Goal: Task Accomplishment & Management: Complete application form

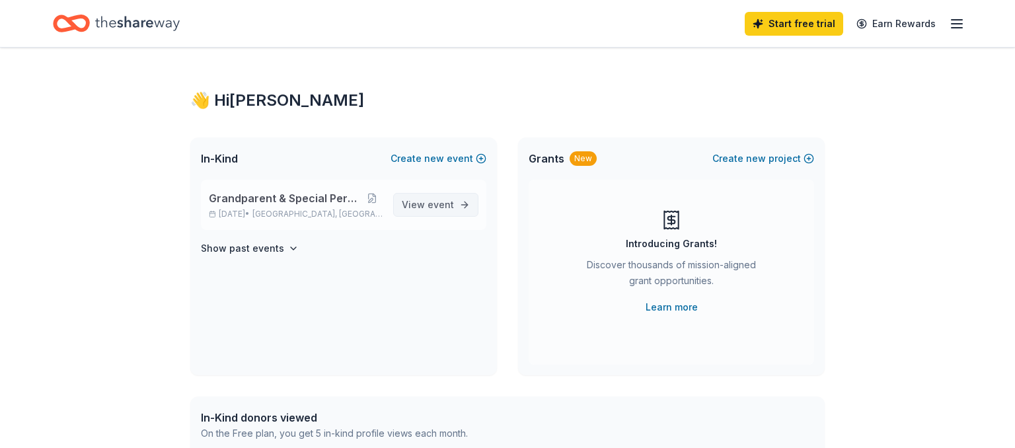
click at [433, 202] on span "event" at bounding box center [441, 204] width 26 height 11
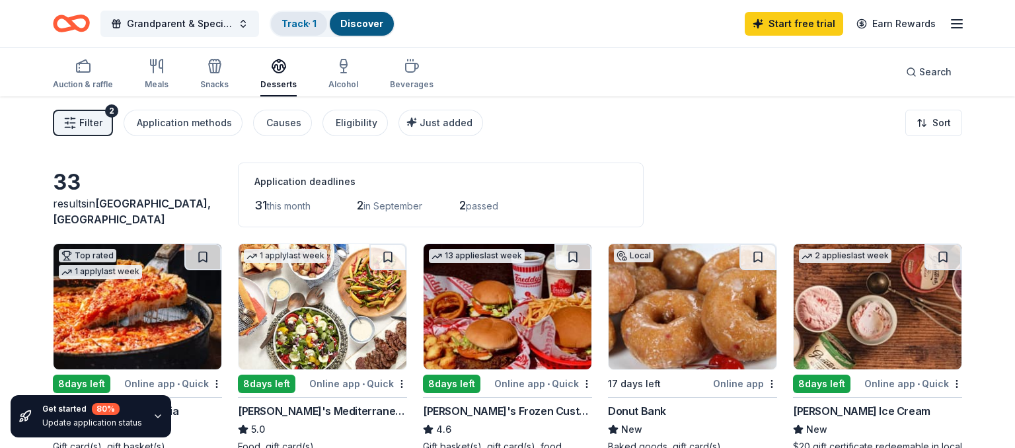
click at [316, 30] on div "Track · 1" at bounding box center [299, 24] width 56 height 24
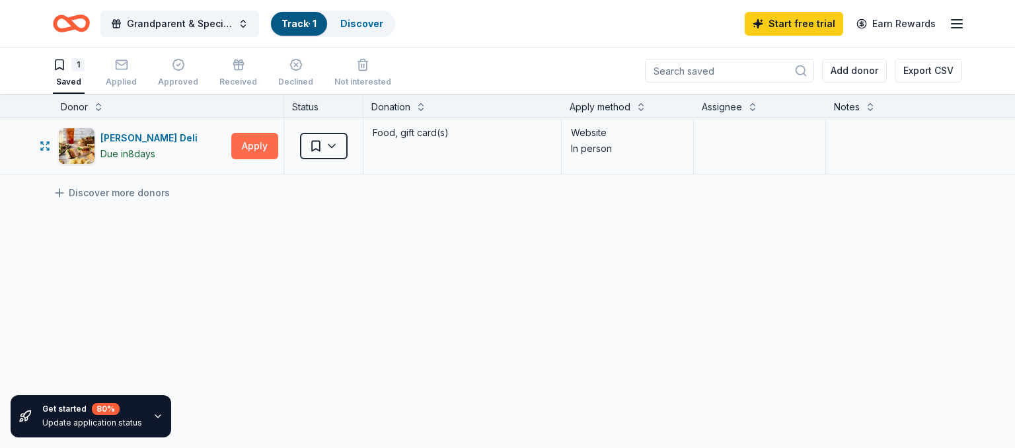
click at [260, 155] on button "Apply" at bounding box center [254, 146] width 47 height 26
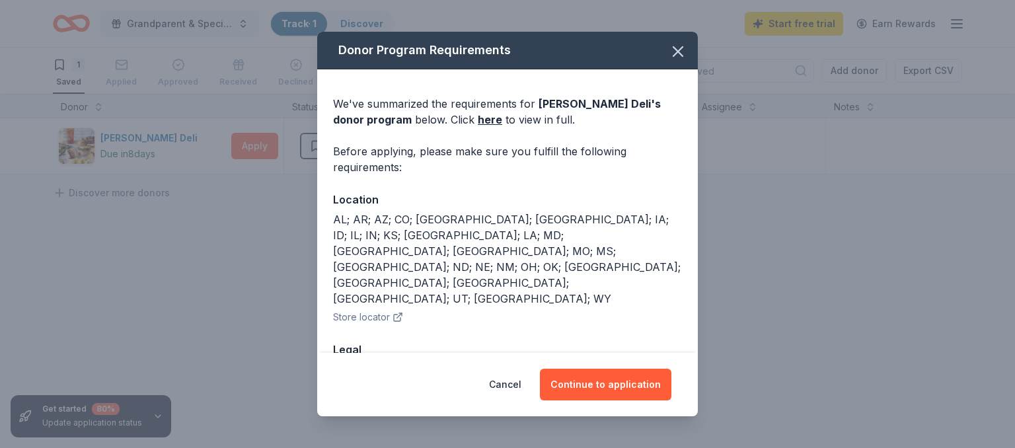
scroll to position [31, 0]
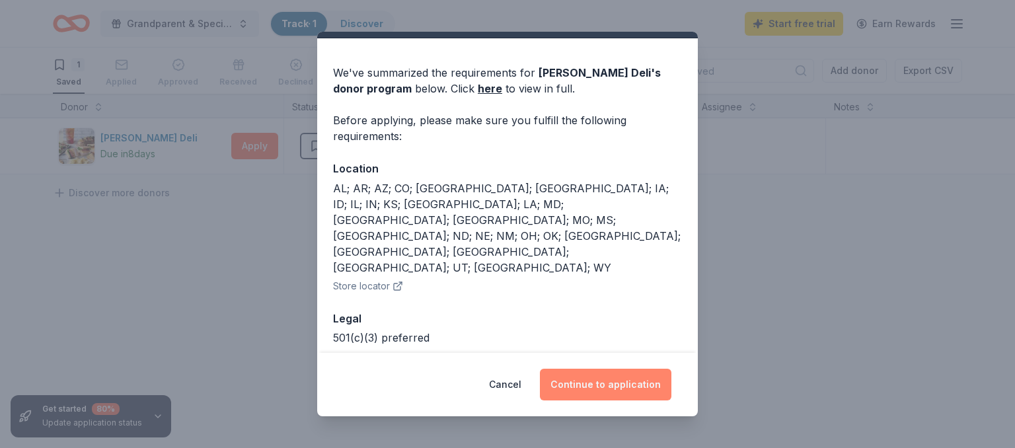
click at [577, 385] on button "Continue to application" at bounding box center [606, 385] width 132 height 32
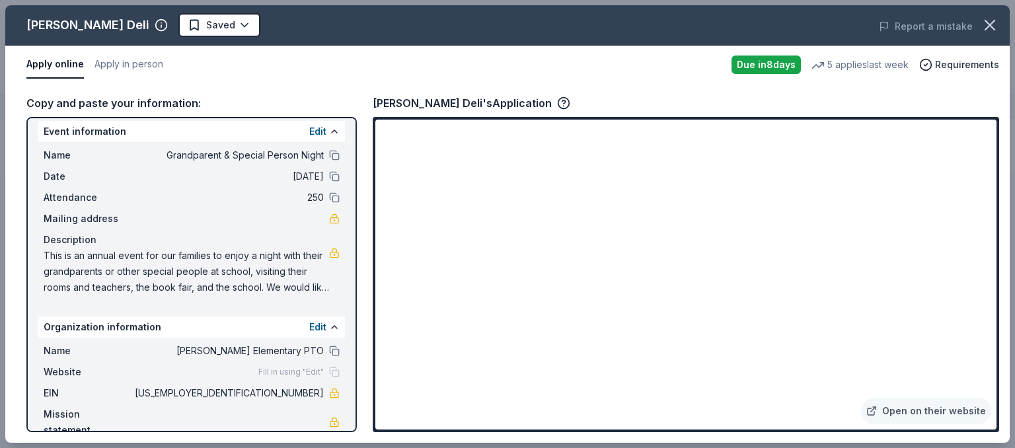
scroll to position [15, 0]
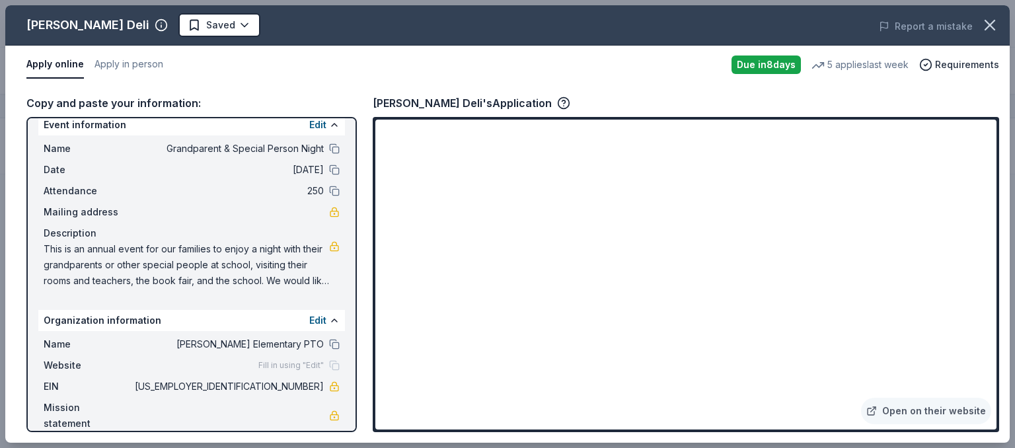
click at [681, 85] on div "Copy and paste your information: Event information Edit Name Grandparent & Spec…" at bounding box center [507, 263] width 1005 height 359
click at [105, 253] on span "This is an annual event for our families to enjoy a night with their grandparen…" at bounding box center [187, 265] width 286 height 48
click at [106, 245] on span "This is an annual event for our families to enjoy a night with their grandparen…" at bounding box center [187, 265] width 286 height 48
drag, startPoint x: 106, startPoint y: 245, endPoint x: 58, endPoint y: 261, distance: 50.4
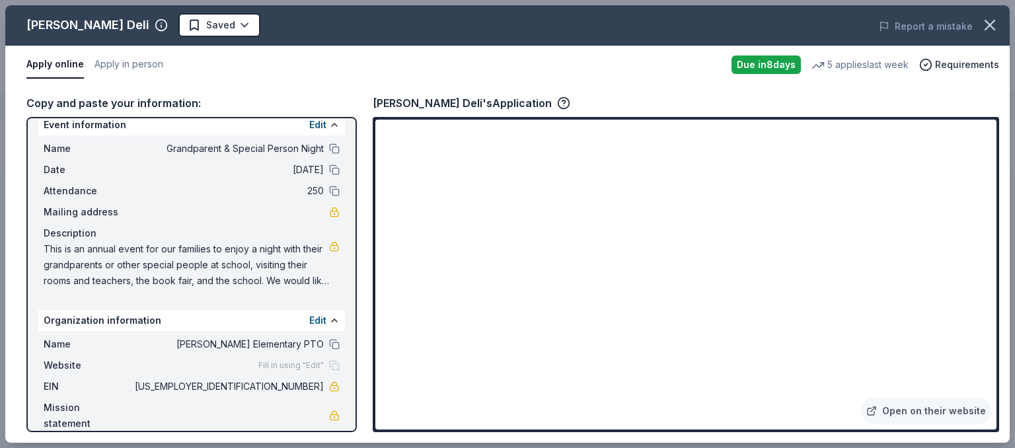
click at [97, 249] on span "This is an annual event for our families to enjoy a night with their grandparen…" at bounding box center [187, 265] width 286 height 48
click at [47, 253] on span "This is an annual event for our families to enjoy a night with their grandparen…" at bounding box center [187, 265] width 286 height 48
click at [330, 128] on button at bounding box center [334, 125] width 11 height 11
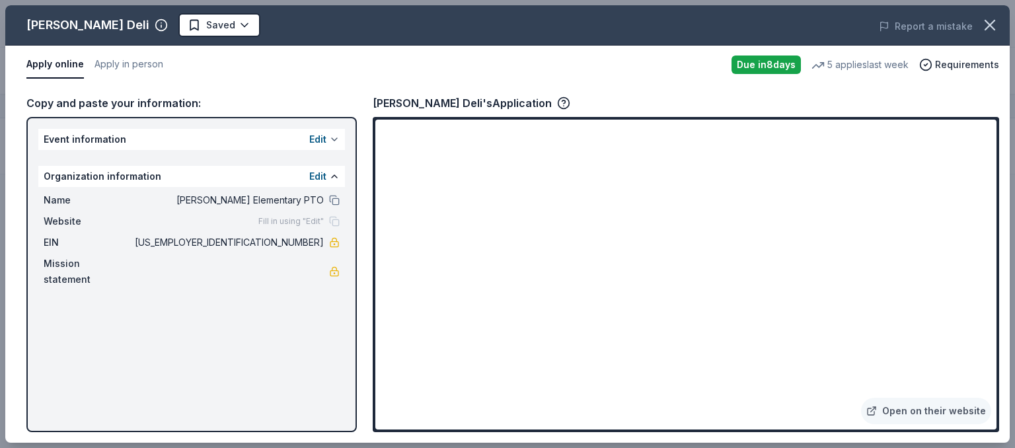
click at [331, 141] on button at bounding box center [334, 139] width 11 height 11
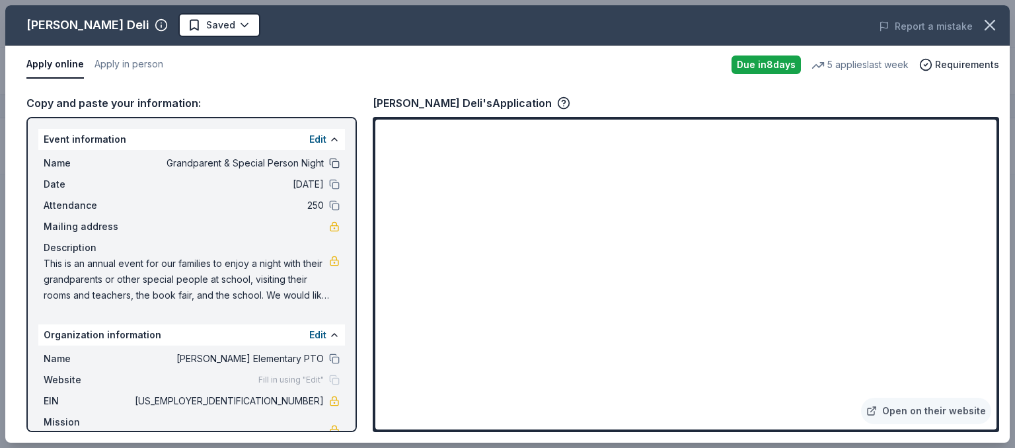
click at [332, 163] on button at bounding box center [334, 163] width 11 height 11
click at [65, 60] on button "Apply online" at bounding box center [55, 65] width 58 height 28
click at [765, 65] on div "Due [DATE]" at bounding box center [766, 65] width 69 height 19
click at [911, 407] on link "Open on their website" at bounding box center [926, 411] width 130 height 26
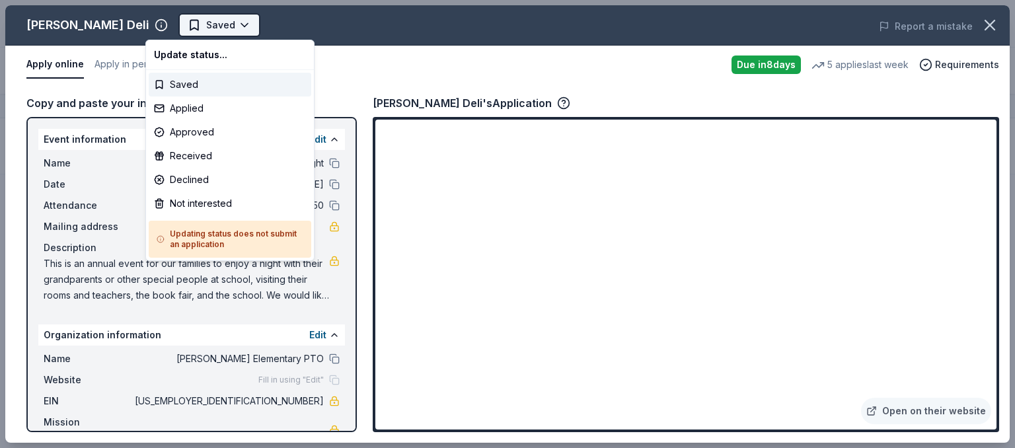
click at [204, 36] on html "10% Grandparent & Special Person Night Track · 1 Discover Start free trial Earn…" at bounding box center [507, 224] width 1015 height 448
click at [180, 107] on div "Applied" at bounding box center [230, 109] width 163 height 24
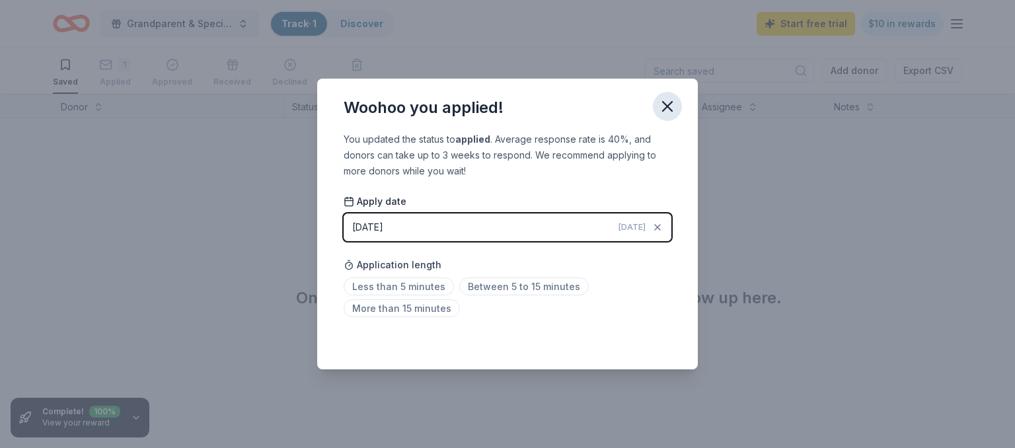
click at [671, 106] on icon "button" at bounding box center [667, 106] width 19 height 19
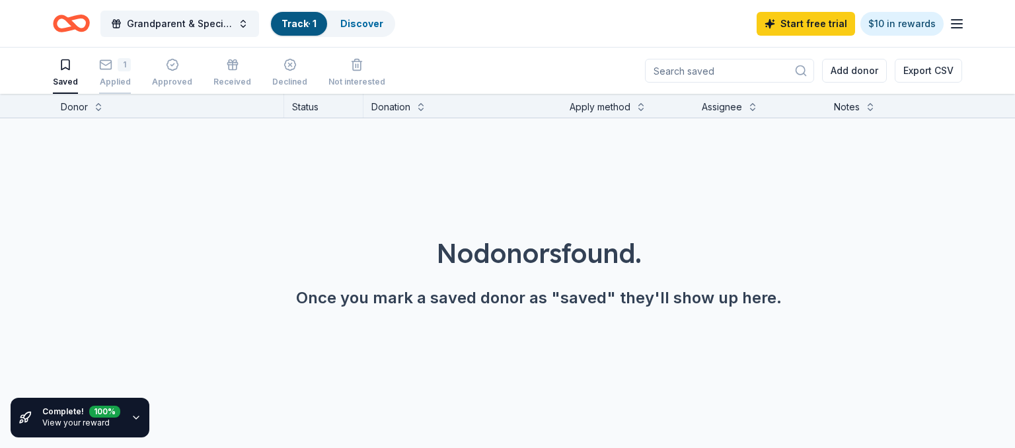
click at [118, 75] on div "1 Applied" at bounding box center [115, 72] width 32 height 29
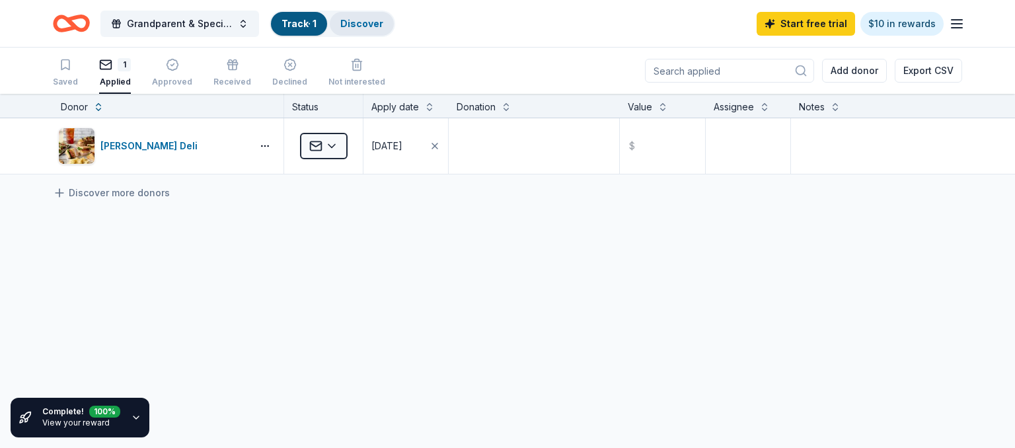
click at [360, 18] on link "Discover" at bounding box center [361, 23] width 43 height 11
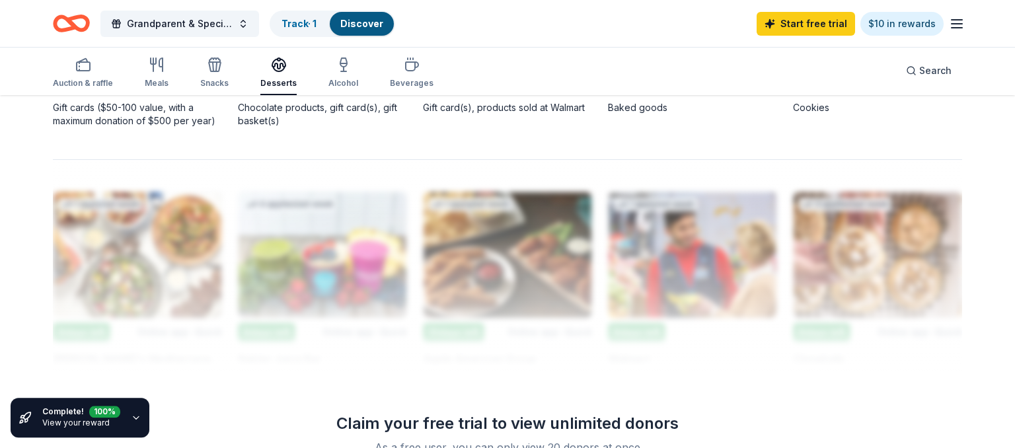
scroll to position [1256, 0]
